Goal: Task Accomplishment & Management: Manage account settings

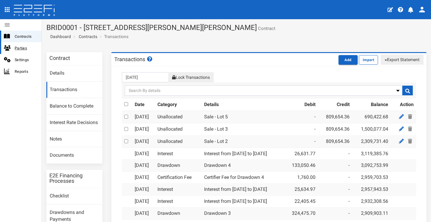
click at [27, 50] on span "Parties" at bounding box center [26, 48] width 22 height 7
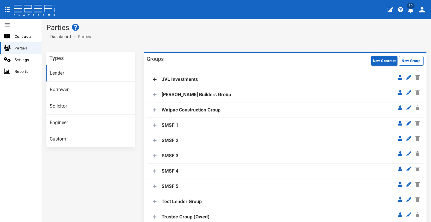
click at [154, 79] on icon at bounding box center [155, 79] width 4 height 4
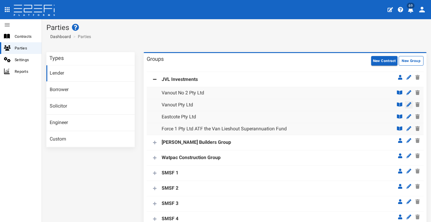
click at [406, 104] on icon at bounding box center [408, 104] width 5 height 5
type input "Vanout Pty Ltd"
type input "034111"
type input "440100"
type input "131852894"
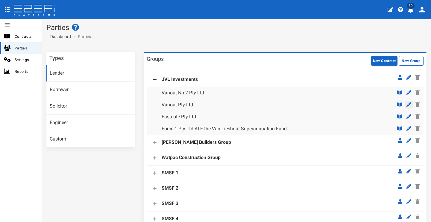
type input "0733680200"
type input "Suite 4"
type input "47 Park Road"
type input "Milton"
type input "QLD"
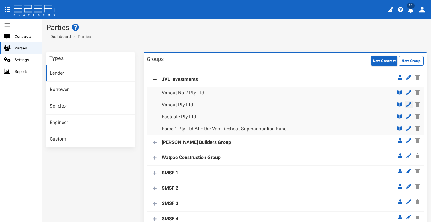
type input "4064"
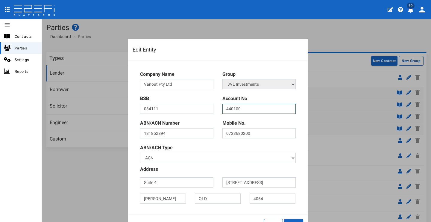
drag, startPoint x: 254, startPoint y: 112, endPoint x: 251, endPoint y: 109, distance: 4.4
click at [254, 111] on input "440100" at bounding box center [258, 109] width 73 height 10
type input "034002"
click at [270, 109] on input "440100" at bounding box center [258, 109] width 73 height 10
type input "4"
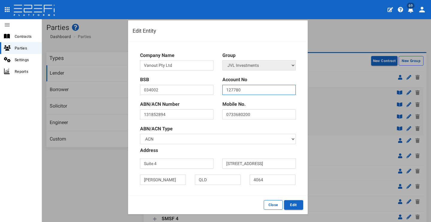
scroll to position [22, 0]
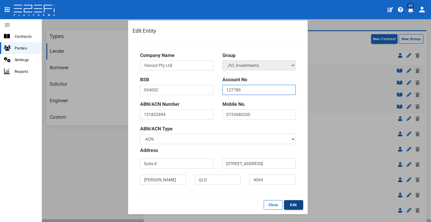
type input "127780"
click at [294, 203] on button "Edit" at bounding box center [293, 205] width 19 height 10
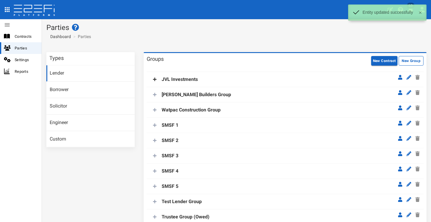
click at [153, 80] on icon at bounding box center [155, 80] width 4 height 4
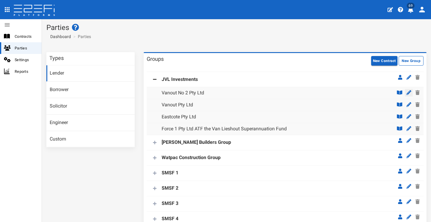
click at [406, 93] on icon at bounding box center [408, 92] width 5 height 5
type input "Vanout No 2 Pty Ltd"
type input "034111"
type input "522157"
type input "619845813"
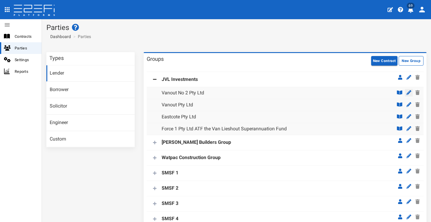
type input "0733680200"
type input "Suite 4"
type input "[STREET_ADDRESS]"
type input "[PERSON_NAME]"
type input "QLD"
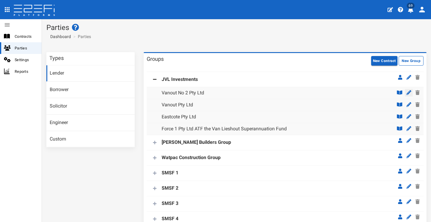
type input "4064"
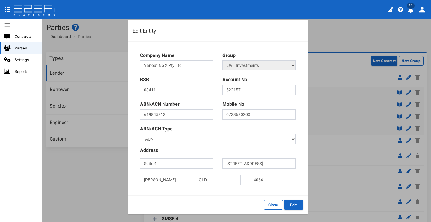
scroll to position [46, 0]
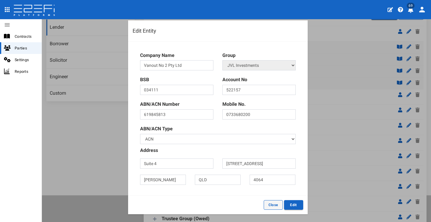
click at [268, 203] on button "Close" at bounding box center [273, 205] width 19 height 10
